Goal: Task Accomplishment & Management: Manage account settings

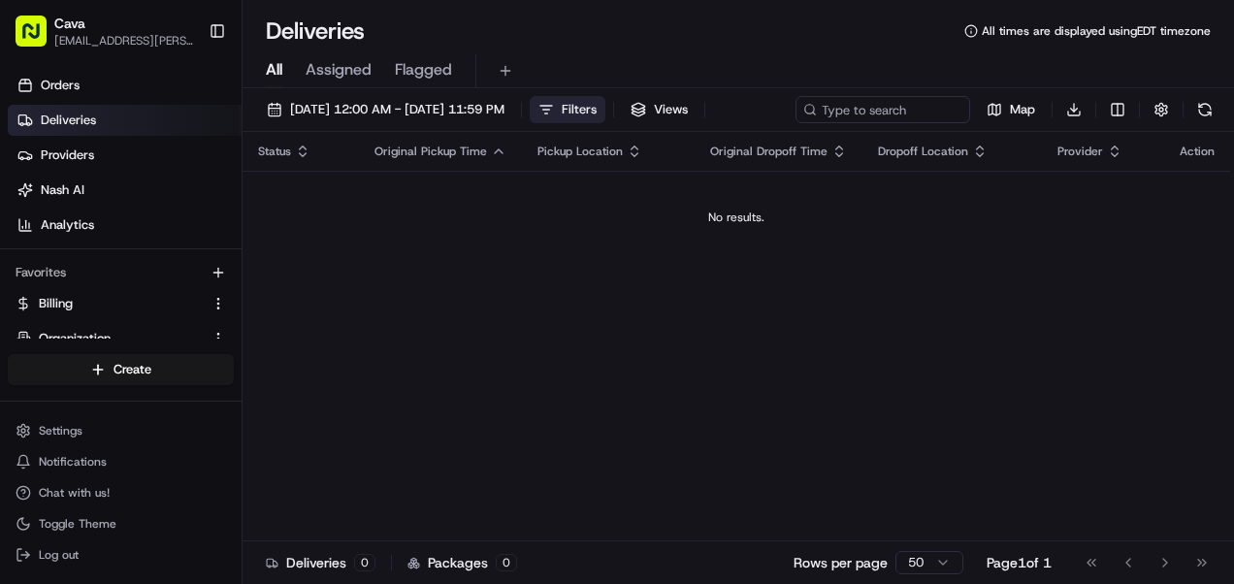
click at [596, 105] on span "Filters" at bounding box center [579, 109] width 35 height 17
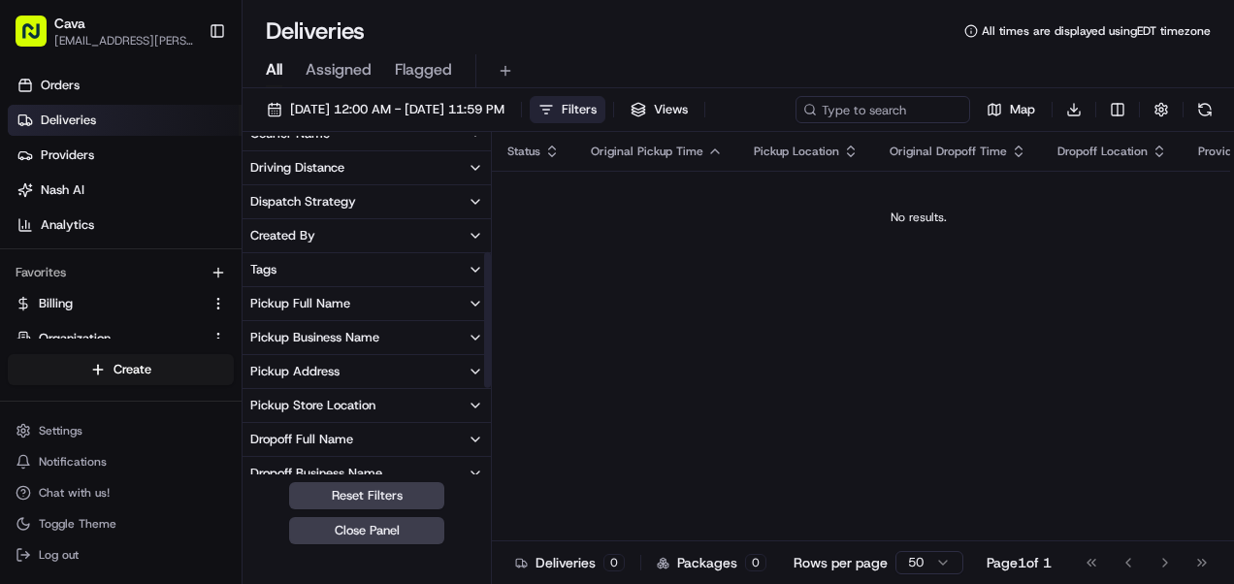
scroll to position [507, 0]
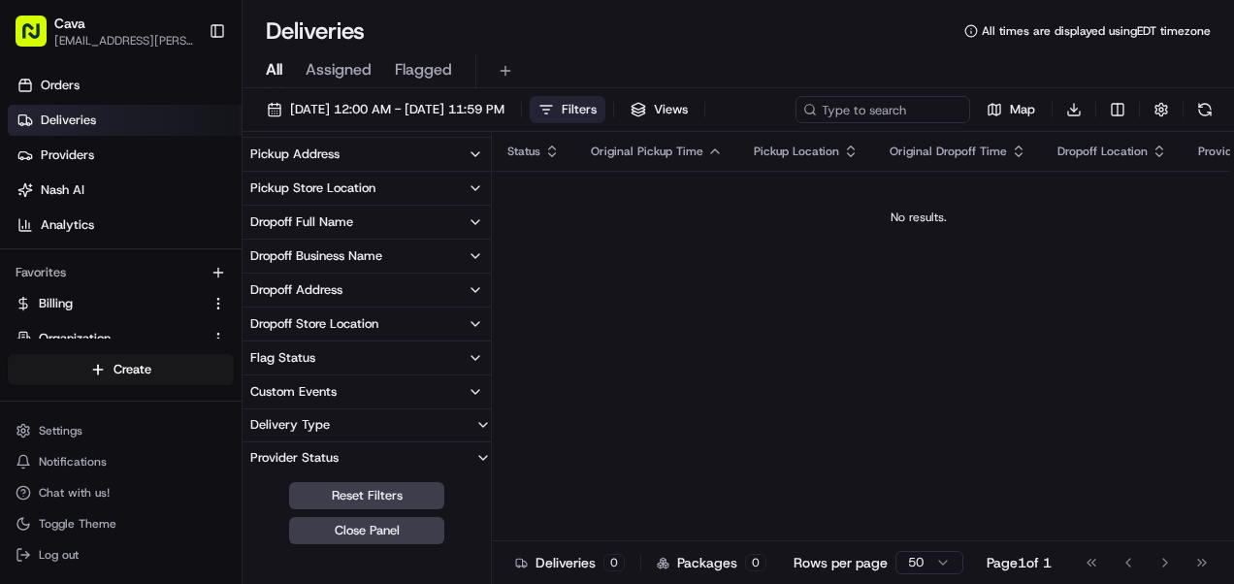
click at [663, 40] on div "Deliveries All times are displayed using EDT timezone" at bounding box center [737, 31] width 991 height 31
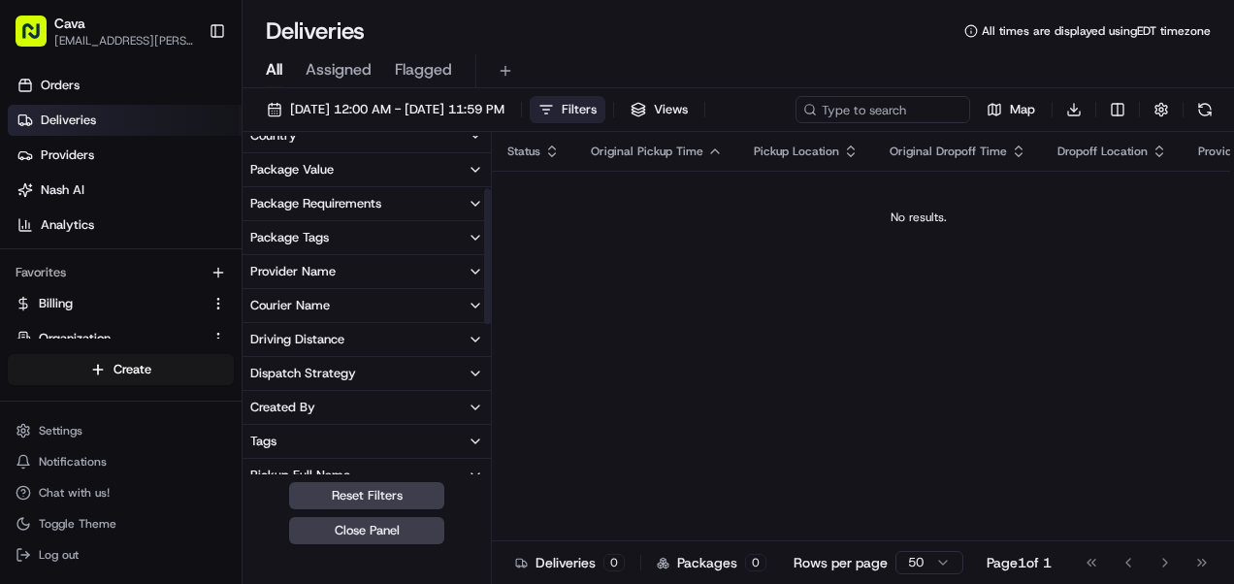
scroll to position [112, 0]
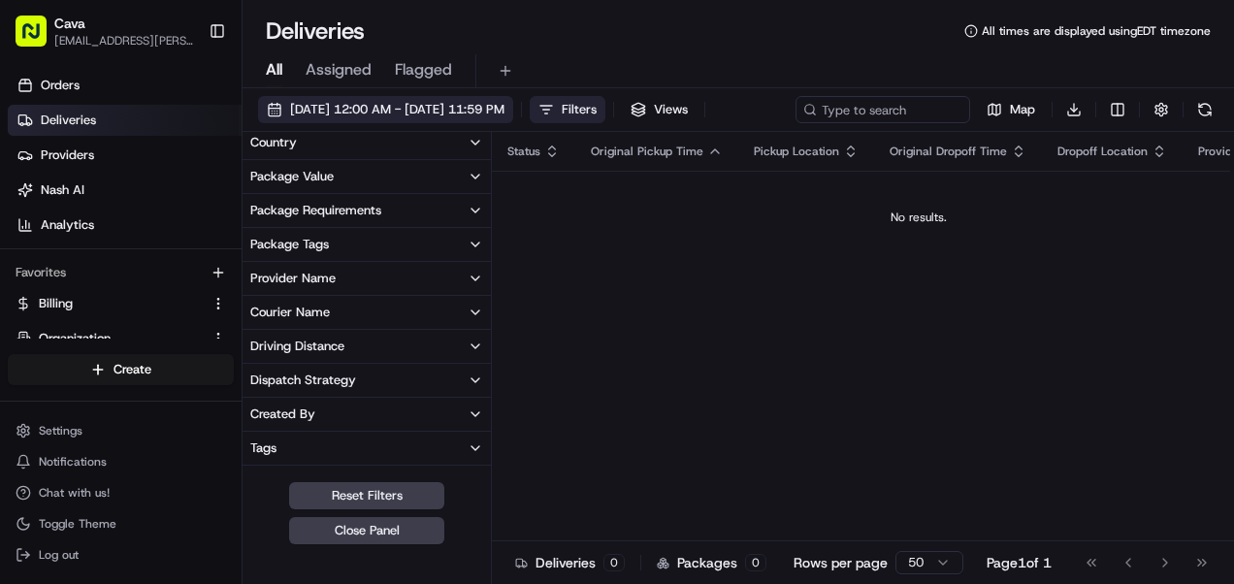
click at [387, 103] on span "[DATE] 12:00 AM - [DATE] 11:59 PM" at bounding box center [397, 109] width 214 height 17
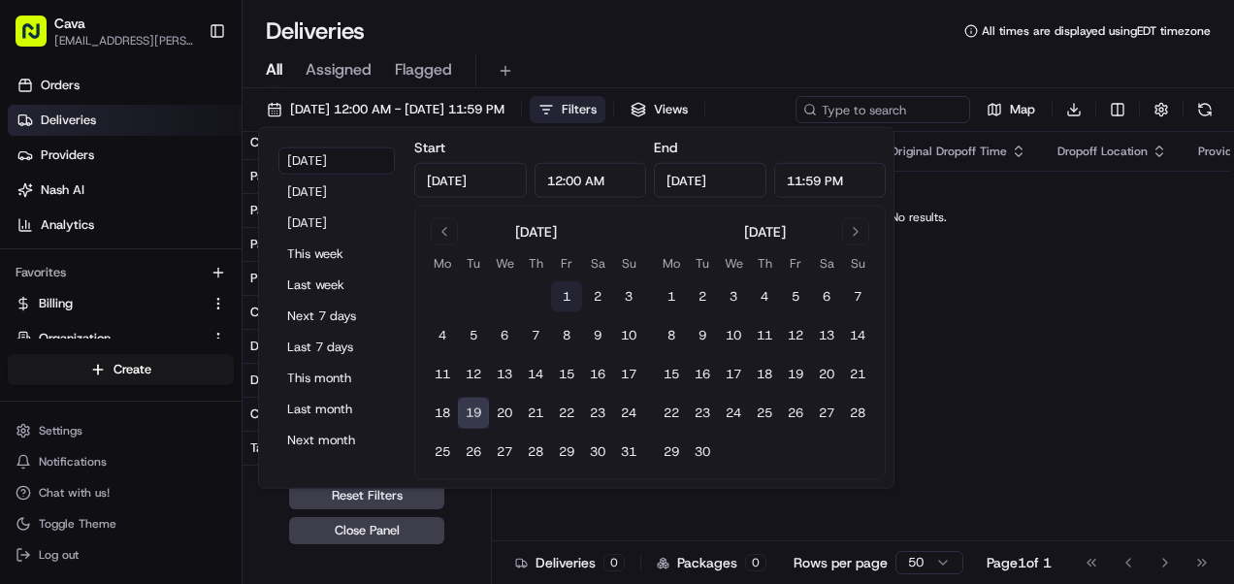
click at [567, 287] on button "1" at bounding box center [566, 296] width 31 height 31
type input "[DATE]"
click at [479, 408] on button "19" at bounding box center [473, 413] width 31 height 31
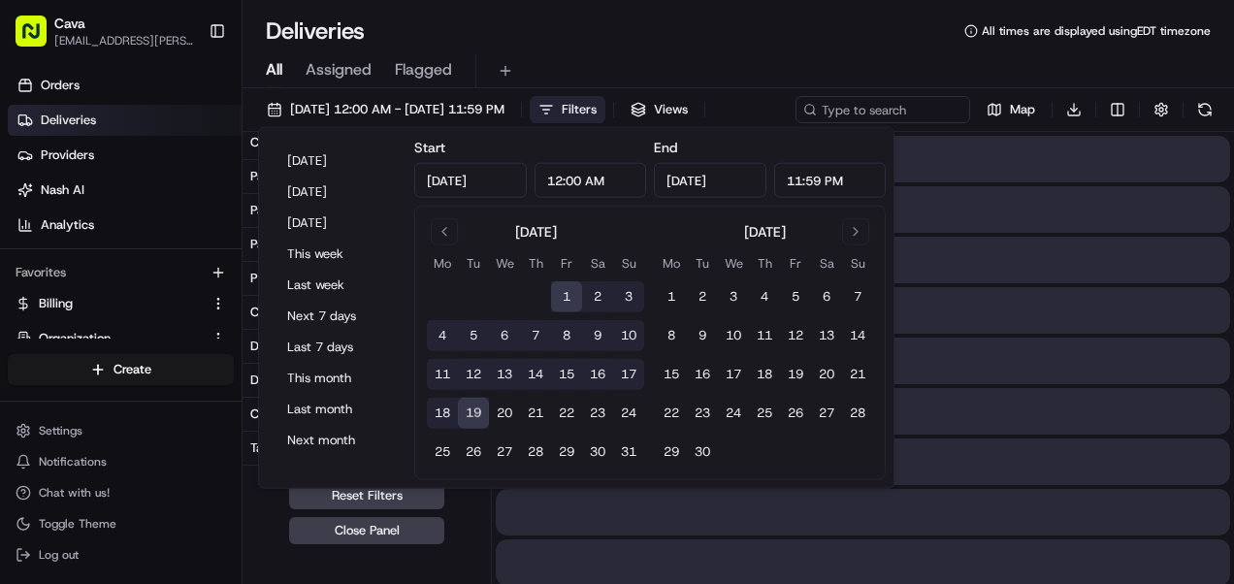
type input "[DATE]"
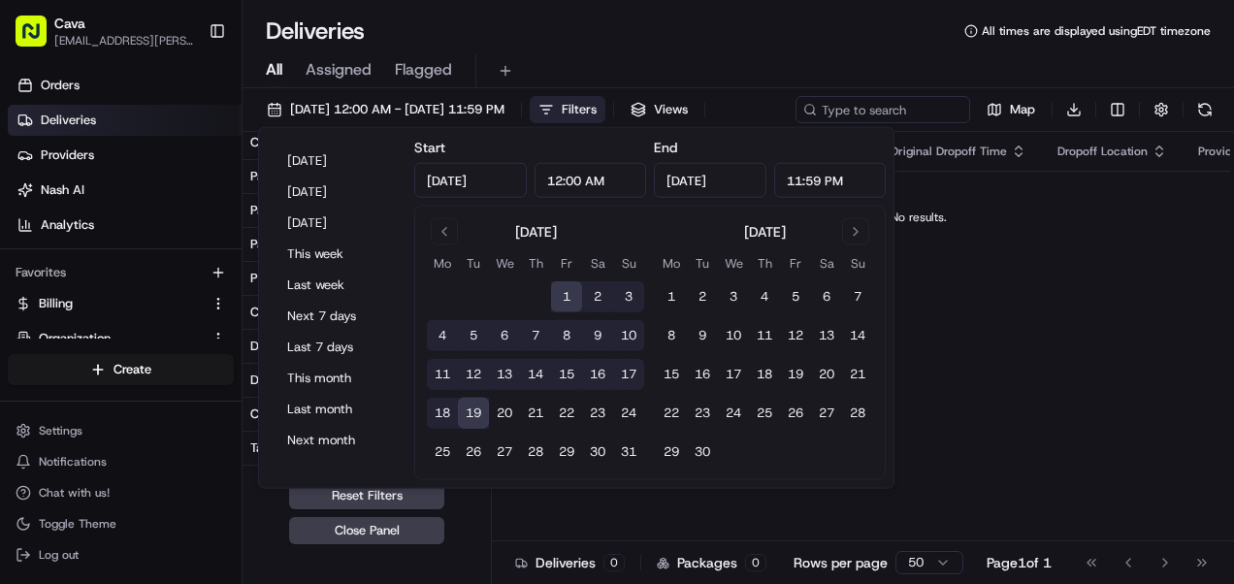
click at [781, 43] on div "Deliveries All times are displayed using EDT timezone" at bounding box center [737, 31] width 991 height 31
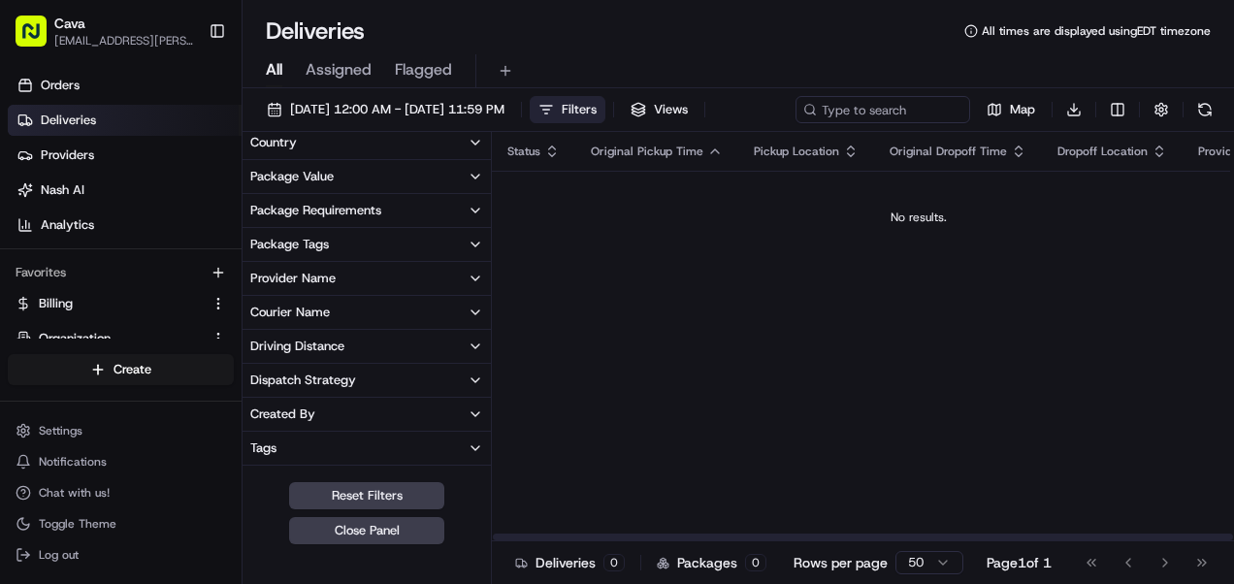
click at [663, 339] on div "Status Original Pickup Time Pickup Location Original Dropoff Time Dropoff Locat…" at bounding box center [918, 336] width 853 height 409
click at [55, 124] on span "Deliveries" at bounding box center [68, 120] width 55 height 17
click at [78, 124] on span "Deliveries" at bounding box center [68, 120] width 55 height 17
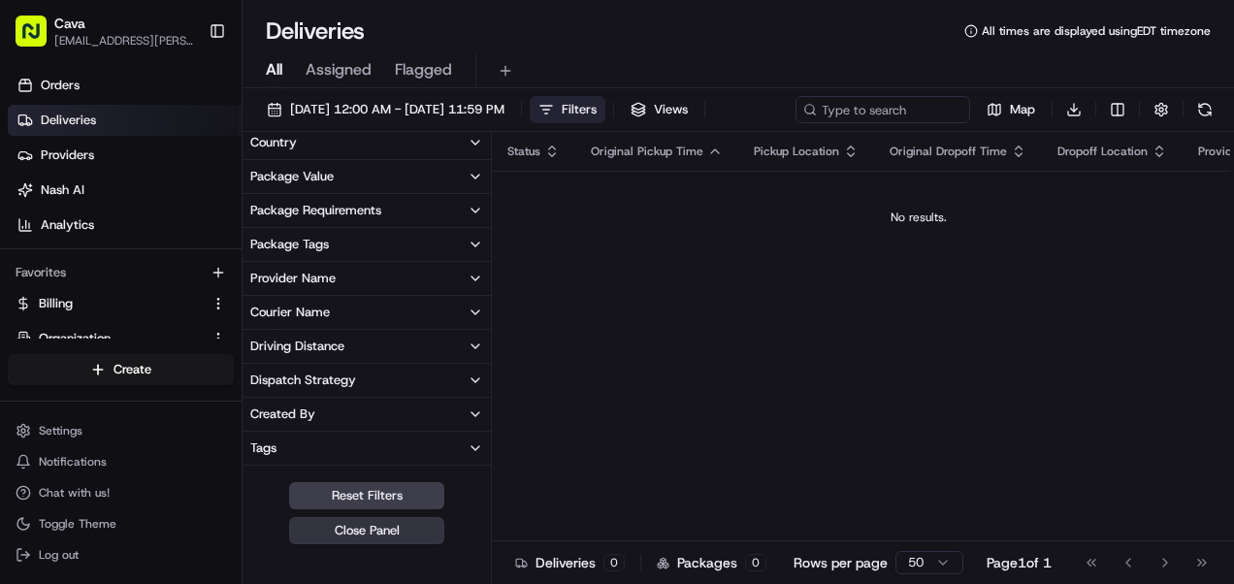
click at [369, 538] on button "Close Panel" at bounding box center [366, 530] width 155 height 27
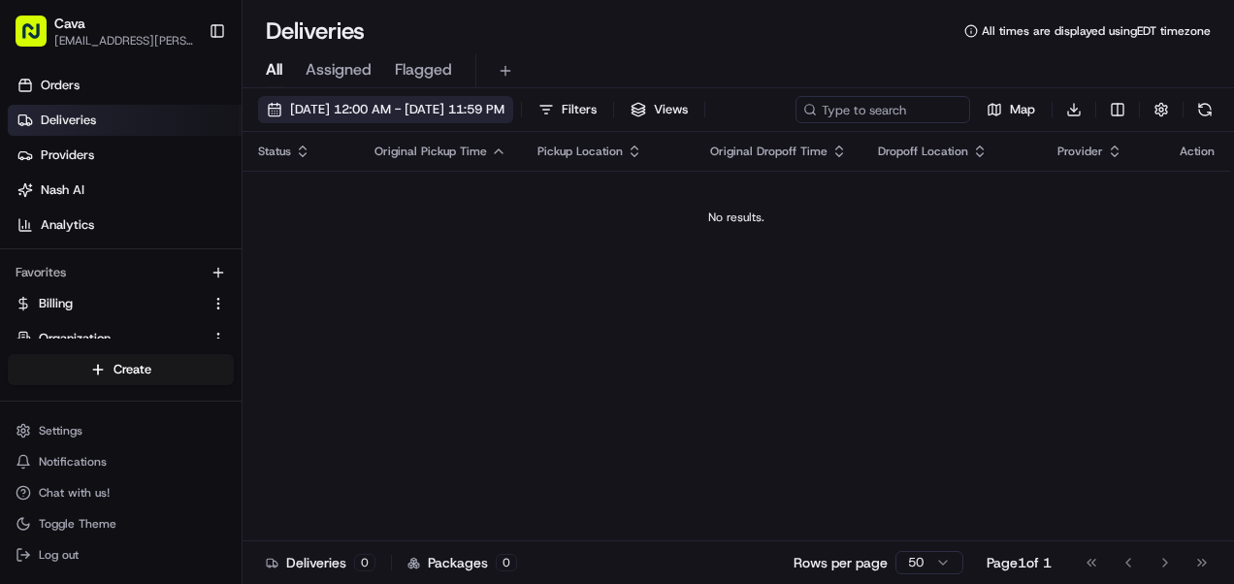
click at [345, 113] on span "[DATE] 12:00 AM - [DATE] 11:59 PM" at bounding box center [397, 109] width 214 height 17
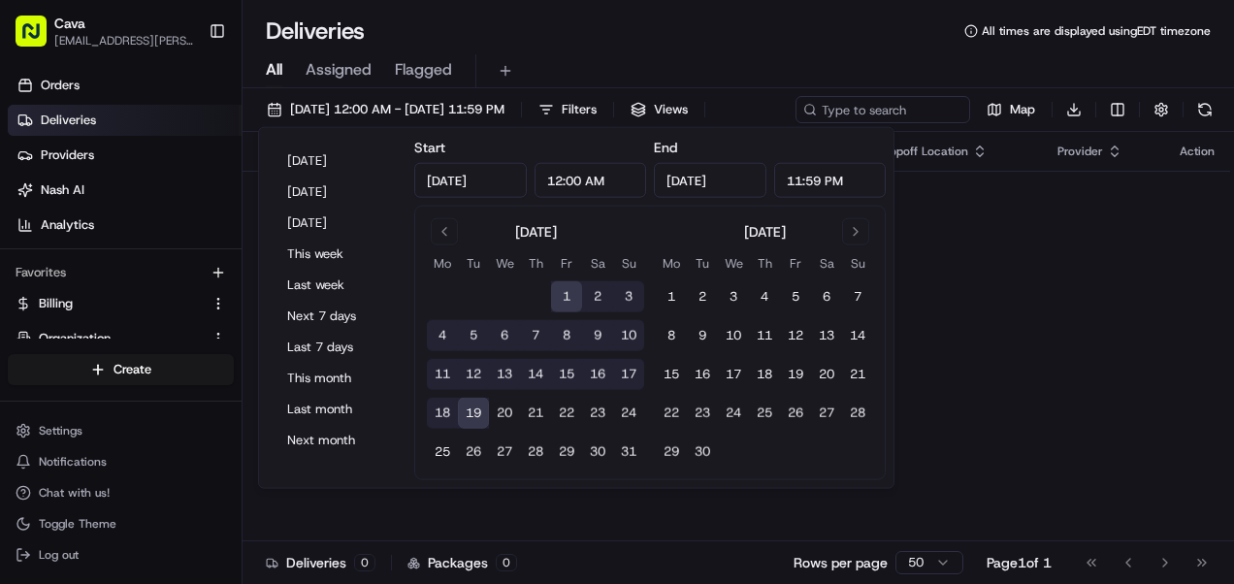
click at [483, 405] on button "19" at bounding box center [473, 413] width 31 height 31
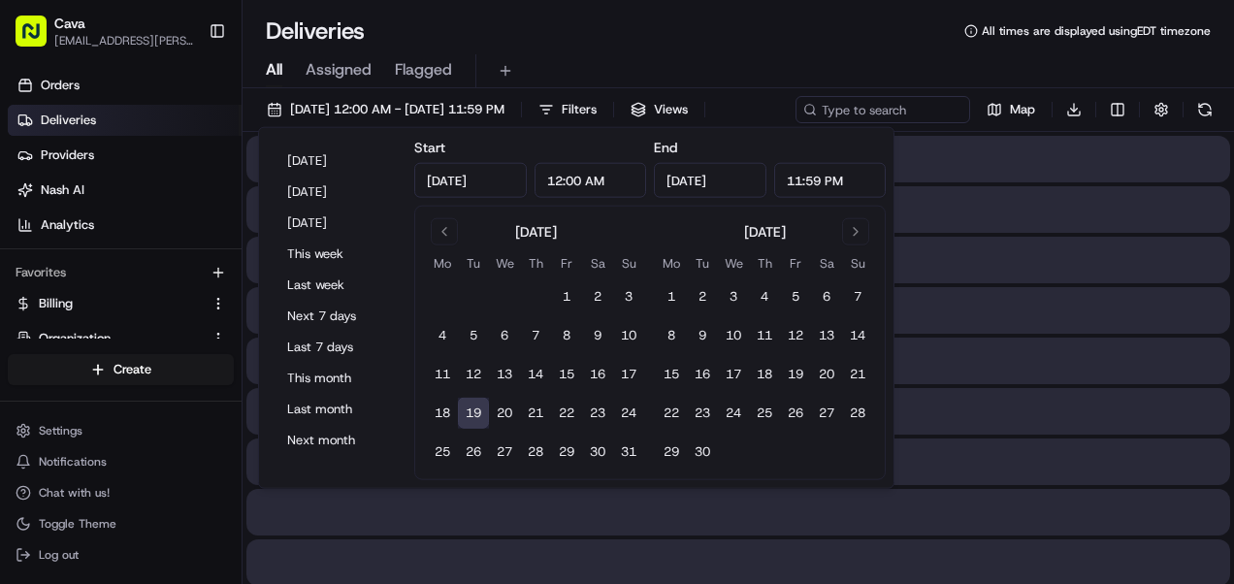
type input "[DATE]"
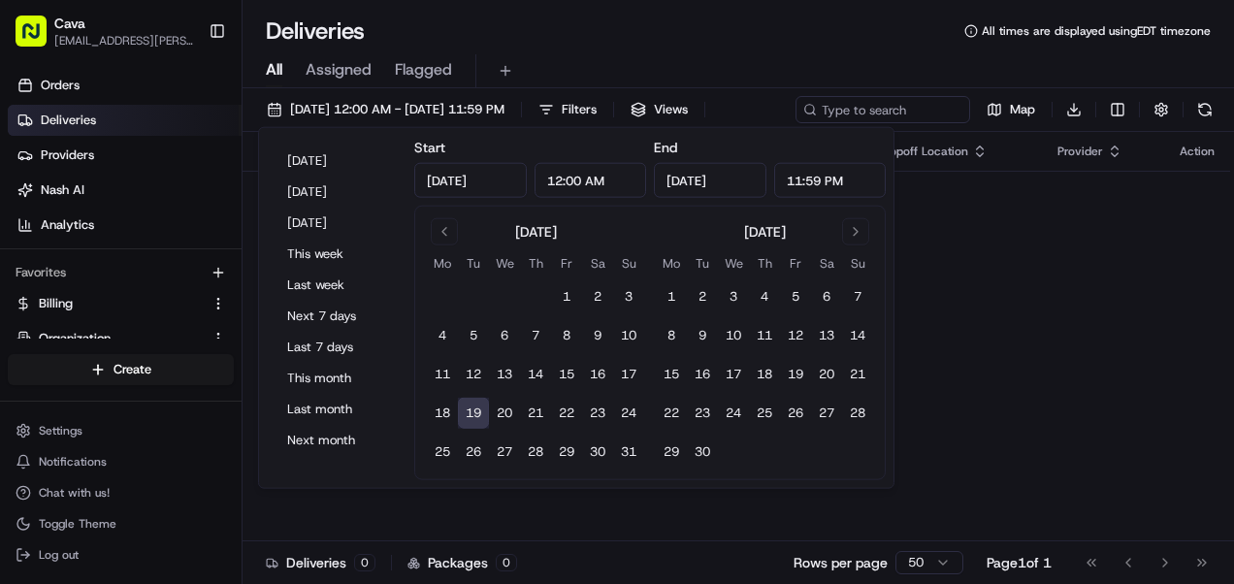
click at [586, 138] on div "Start [DATE] 12:00 AM" at bounding box center [530, 167] width 232 height 62
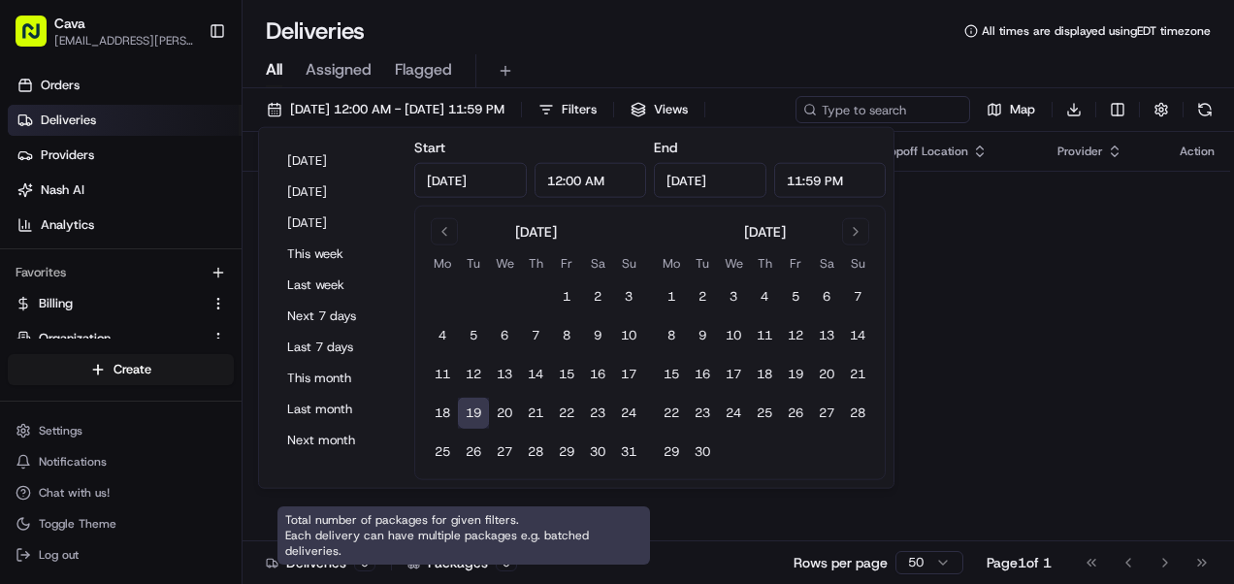
click at [430, 526] on div "Total number of packages for given filters. Each delivery can have multiple pac…" at bounding box center [463, 535] width 372 height 58
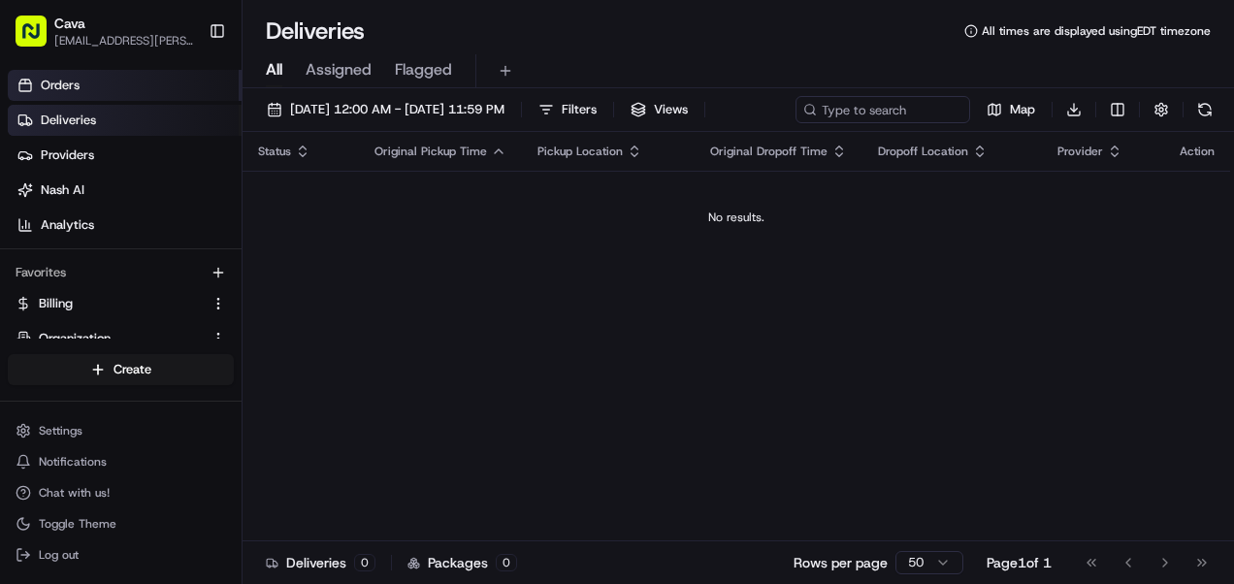
click at [53, 89] on span "Orders" at bounding box center [60, 85] width 39 height 17
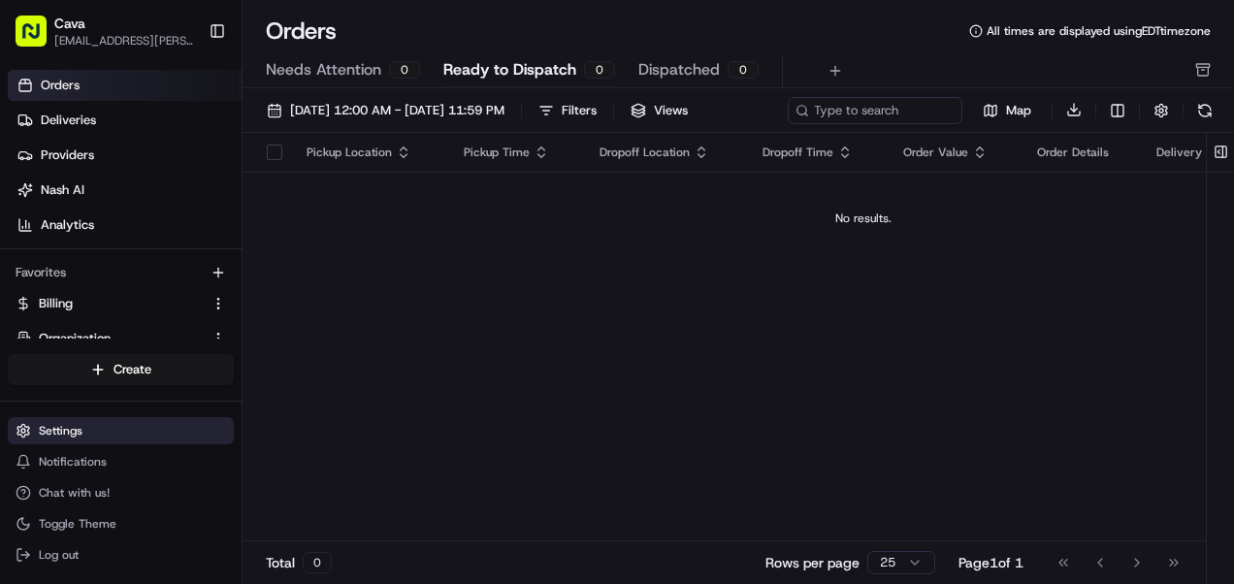
click at [76, 429] on span "Settings" at bounding box center [61, 431] width 44 height 16
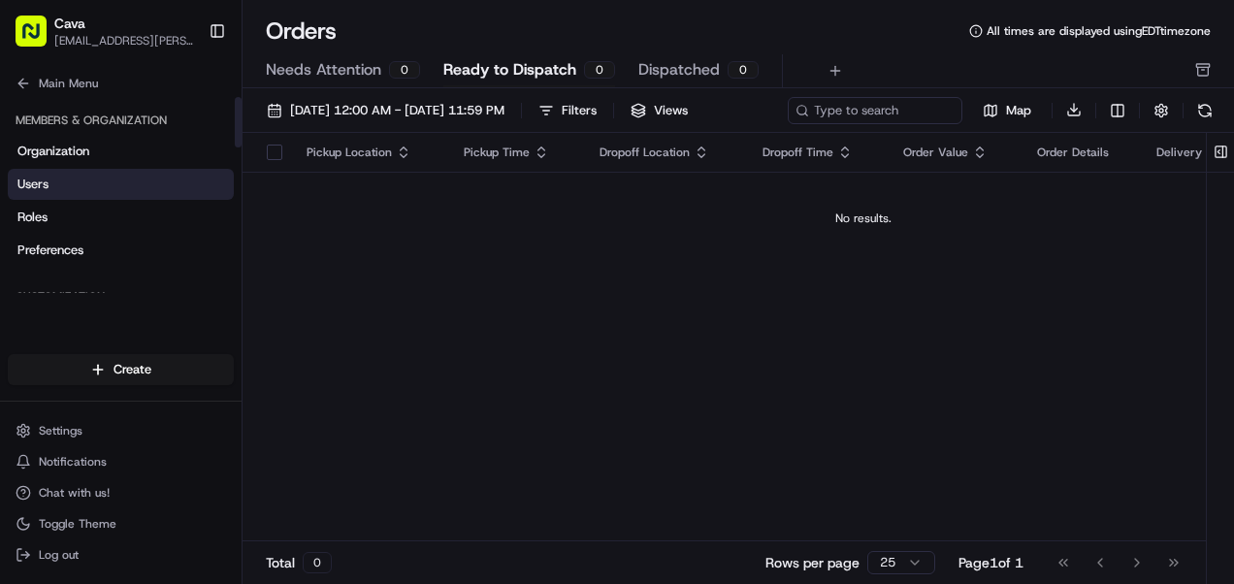
click at [44, 188] on span "Users" at bounding box center [32, 184] width 31 height 17
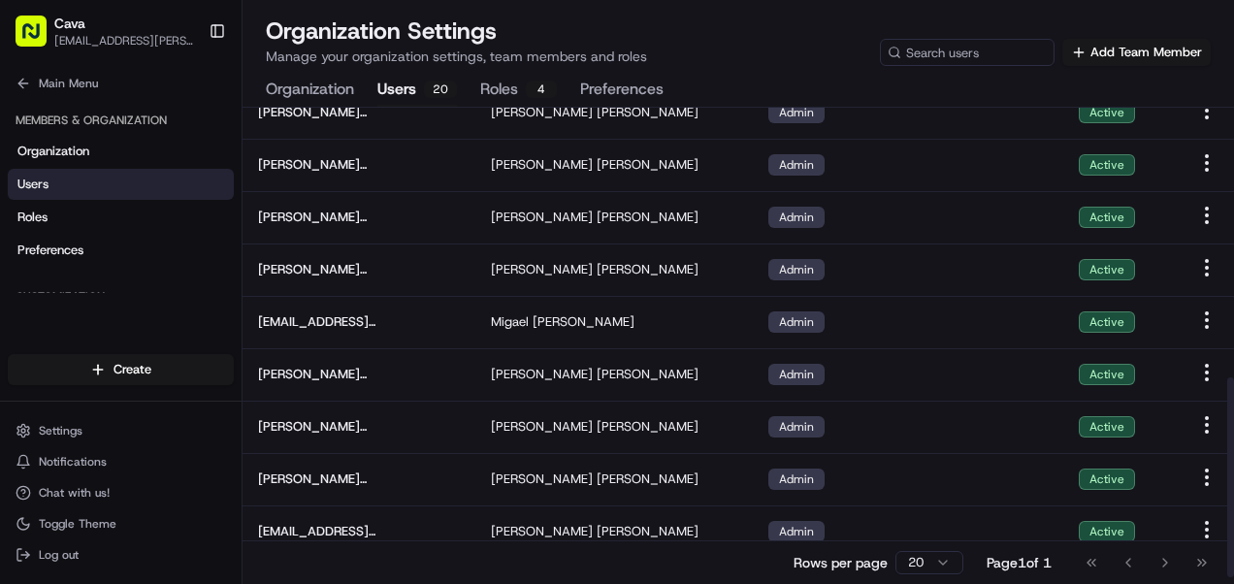
scroll to position [660, 0]
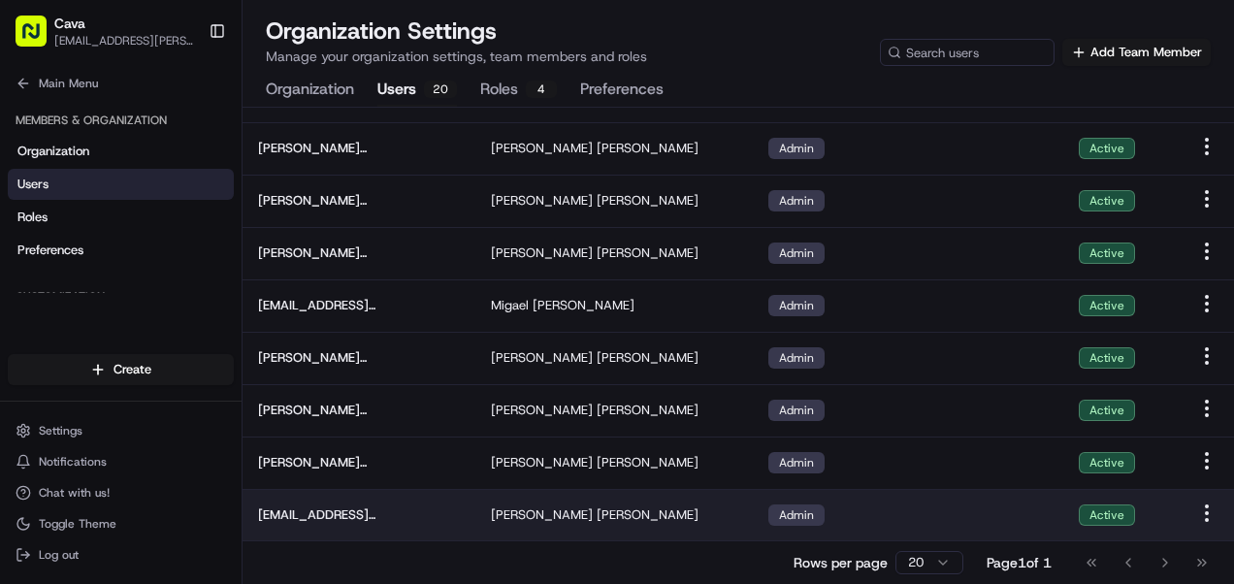
click at [1207, 516] on html "Cava [EMAIL_ADDRESS][PERSON_NAME][PERSON_NAME][DOMAIN_NAME] Toggle Sidebar Orde…" at bounding box center [617, 292] width 1234 height 584
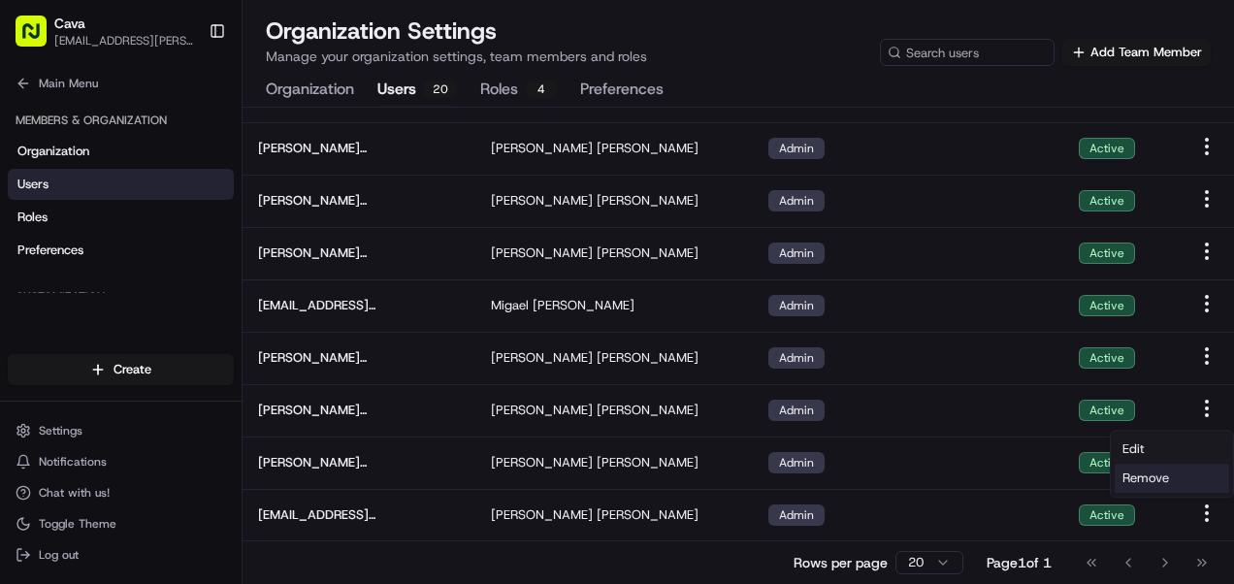
click at [1154, 482] on span "Remove" at bounding box center [1145, 477] width 47 height 17
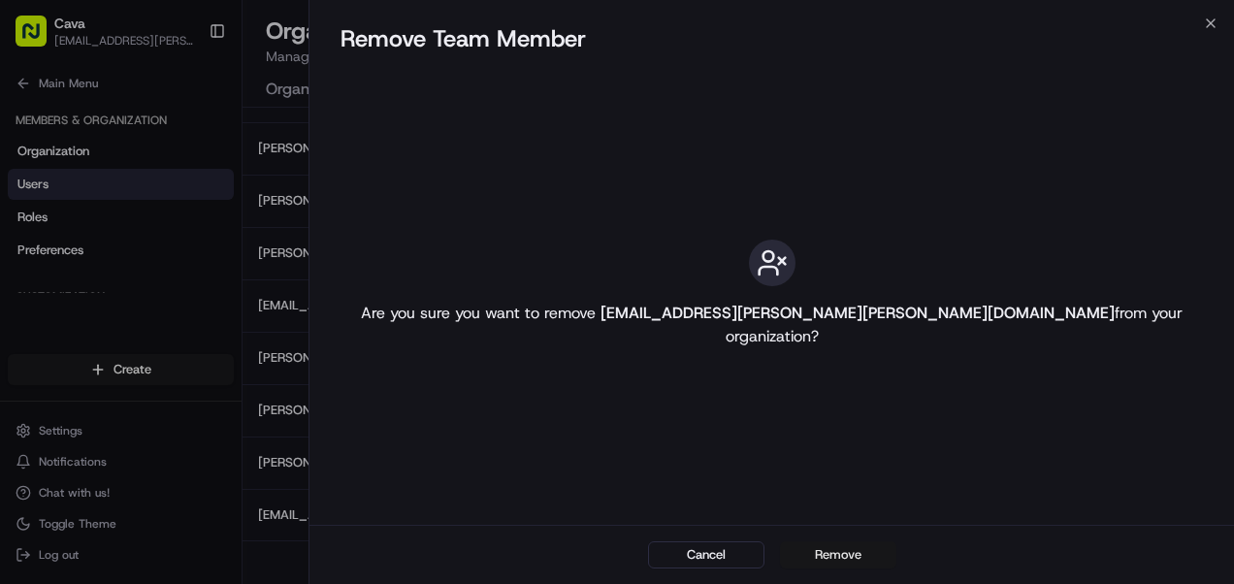
click at [832, 561] on button "Remove" at bounding box center [838, 554] width 116 height 27
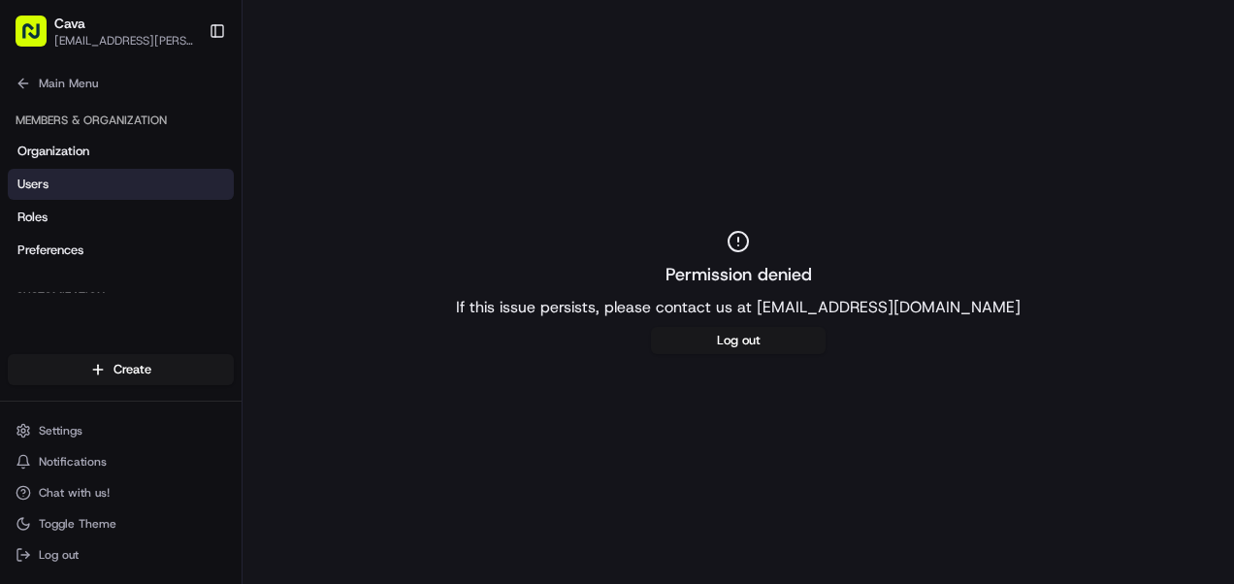
click at [1046, 505] on div "Permission denied If this issue persists, please contact us at [EMAIL_ADDRESS][…" at bounding box center [737, 292] width 991 height 584
click at [149, 33] on span "[EMAIL_ADDRESS][PERSON_NAME][PERSON_NAME][DOMAIN_NAME]" at bounding box center [123, 41] width 139 height 16
click at [58, 552] on span "Log out" at bounding box center [59, 555] width 40 height 16
